Goal: Register for event/course

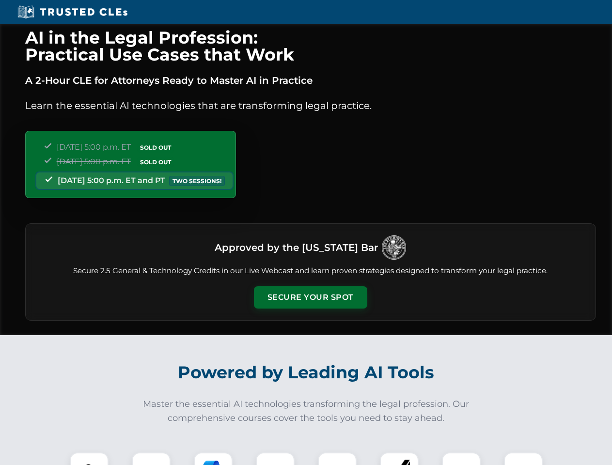
click at [310, 297] on button "Secure Your Spot" at bounding box center [310, 297] width 113 height 22
click at [89, 459] on img at bounding box center [89, 472] width 28 height 28
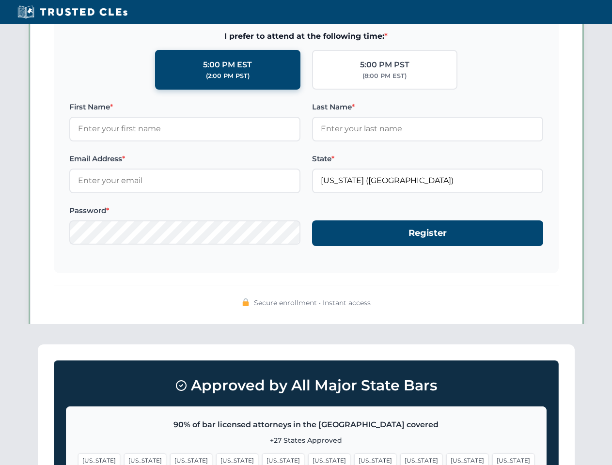
click at [354, 459] on span "[US_STATE]" at bounding box center [375, 461] width 42 height 14
click at [446, 459] on span "[US_STATE]" at bounding box center [467, 461] width 42 height 14
